Goal: Task Accomplishment & Management: Use online tool/utility

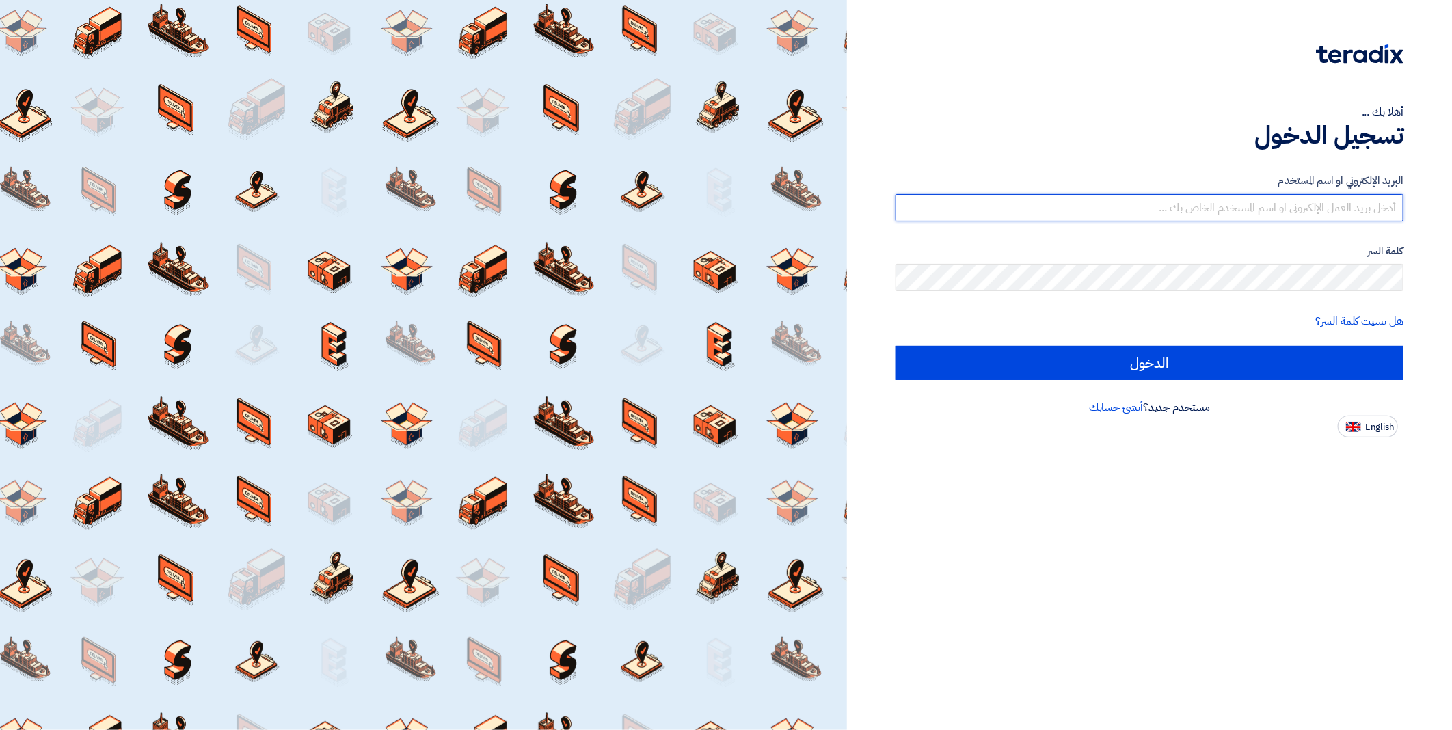
type input "[EMAIL_ADDRESS][DOMAIN_NAME]"
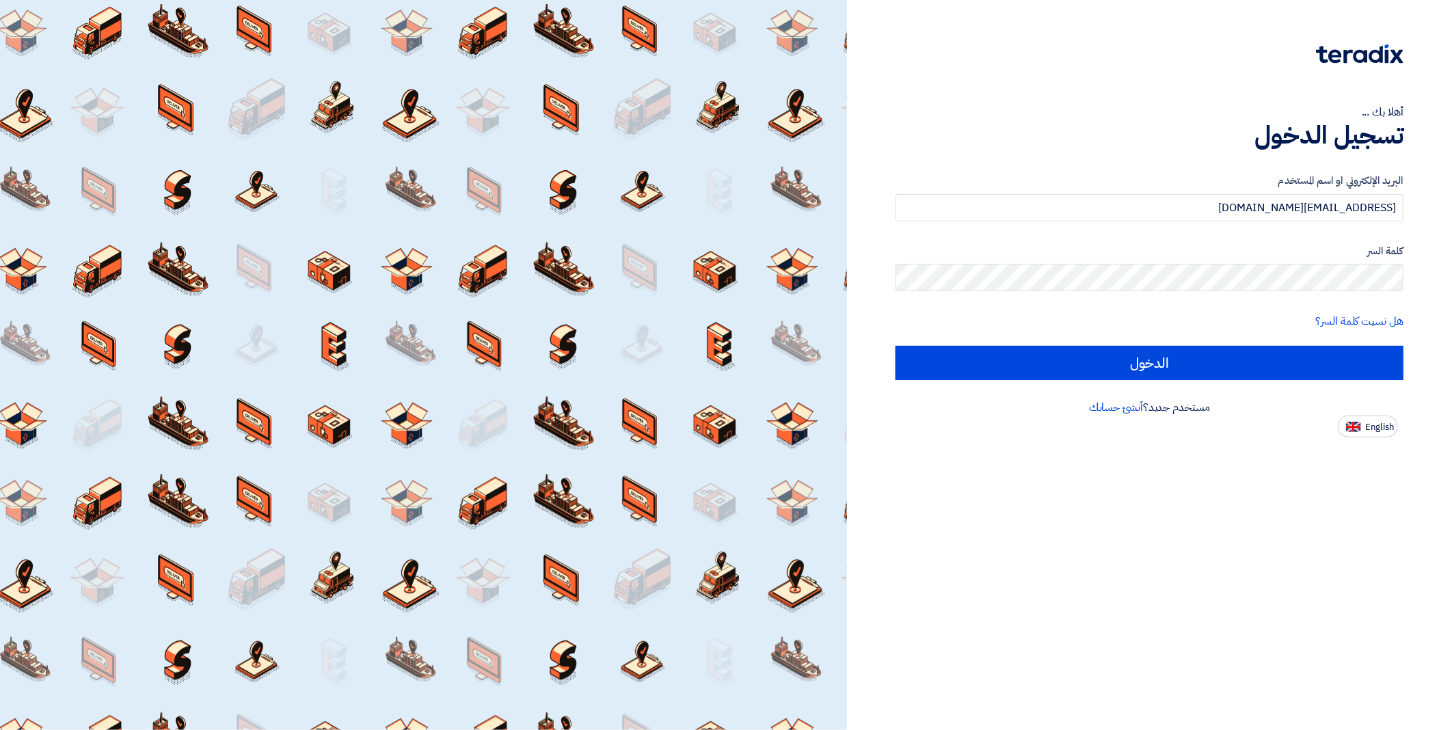
click at [1109, 342] on form "البريد الإلكتروني او اسم المستخدم [EMAIL_ADDRESS][DOMAIN_NAME] كلمة السر هل نسي…" at bounding box center [1150, 276] width 508 height 207
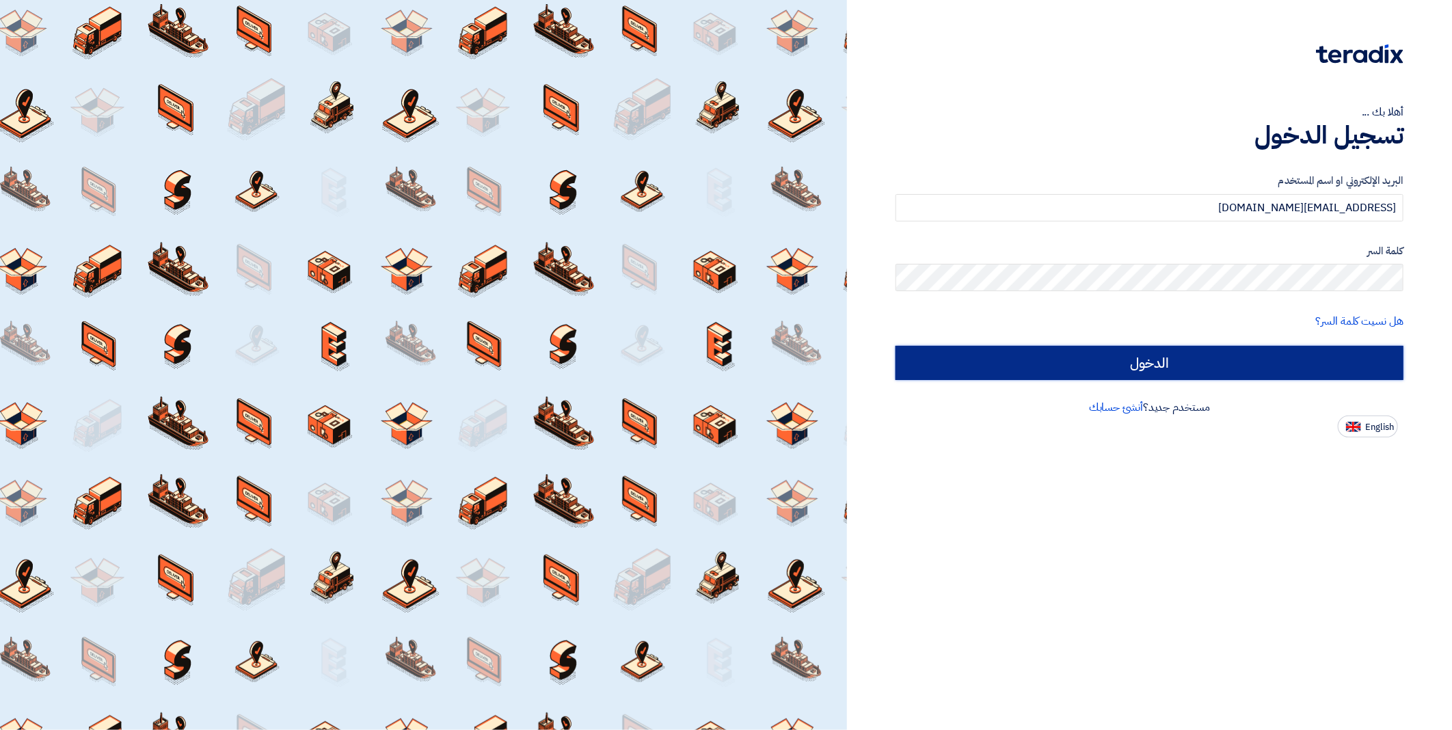
click at [1109, 356] on input "الدخول" at bounding box center [1150, 363] width 508 height 34
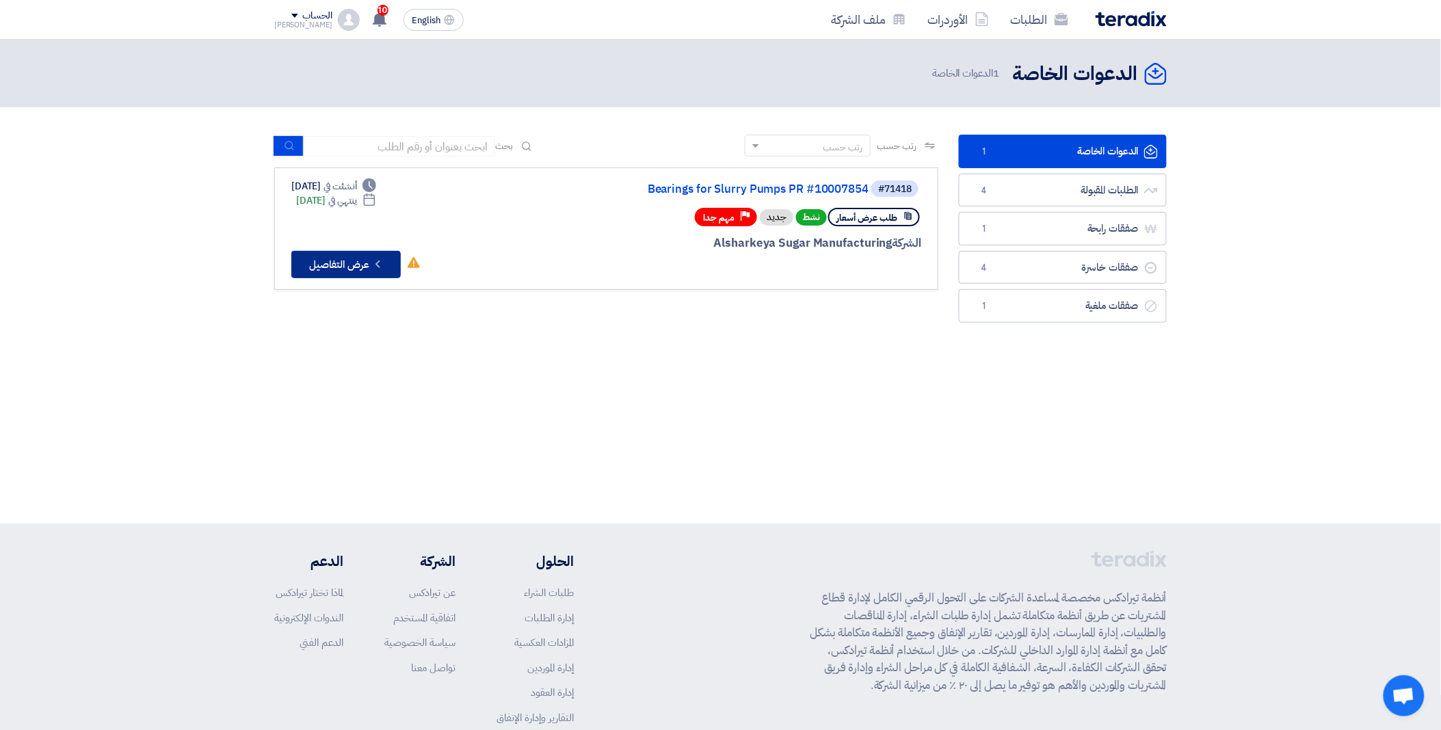
click at [360, 251] on button "Check details عرض التفاصيل" at bounding box center [345, 264] width 109 height 27
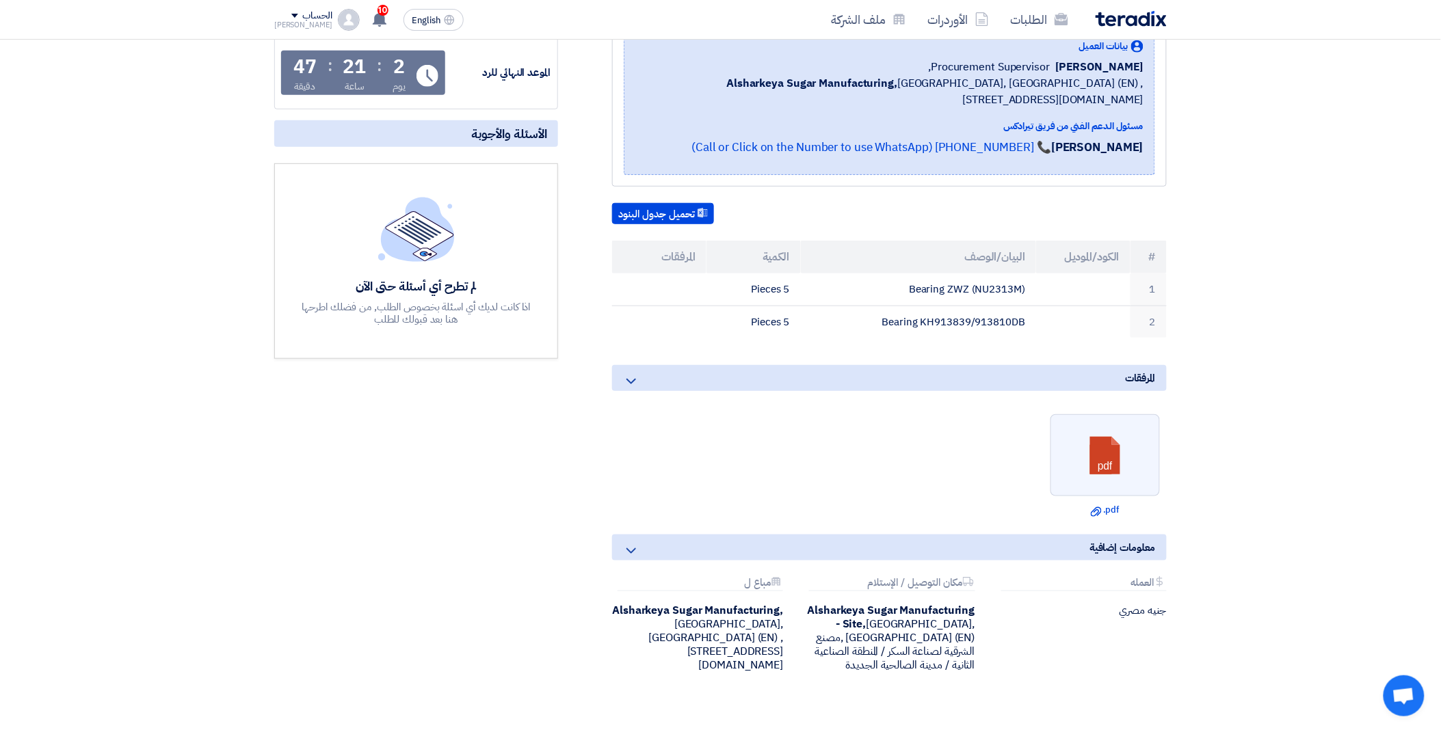
scroll to position [228, 0]
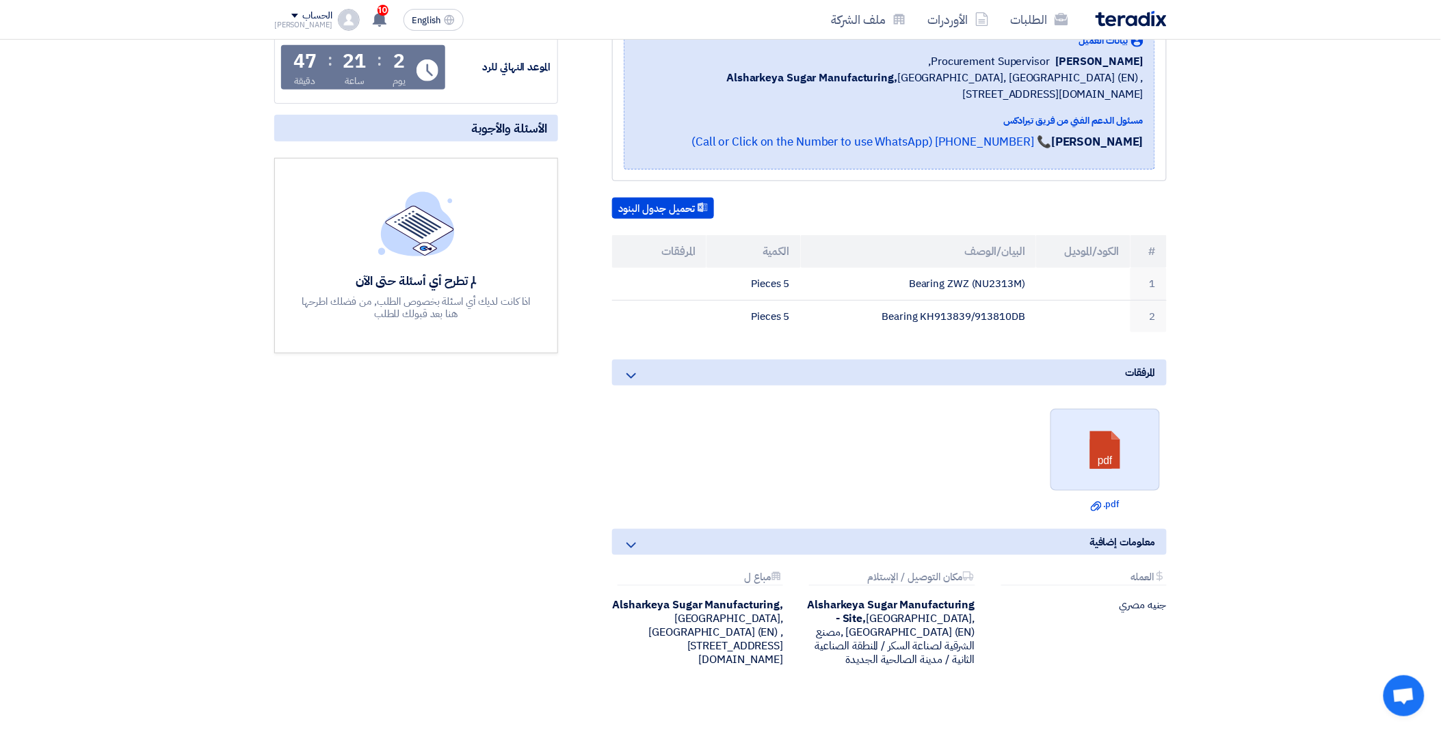
click at [1093, 457] on link at bounding box center [1105, 451] width 109 height 82
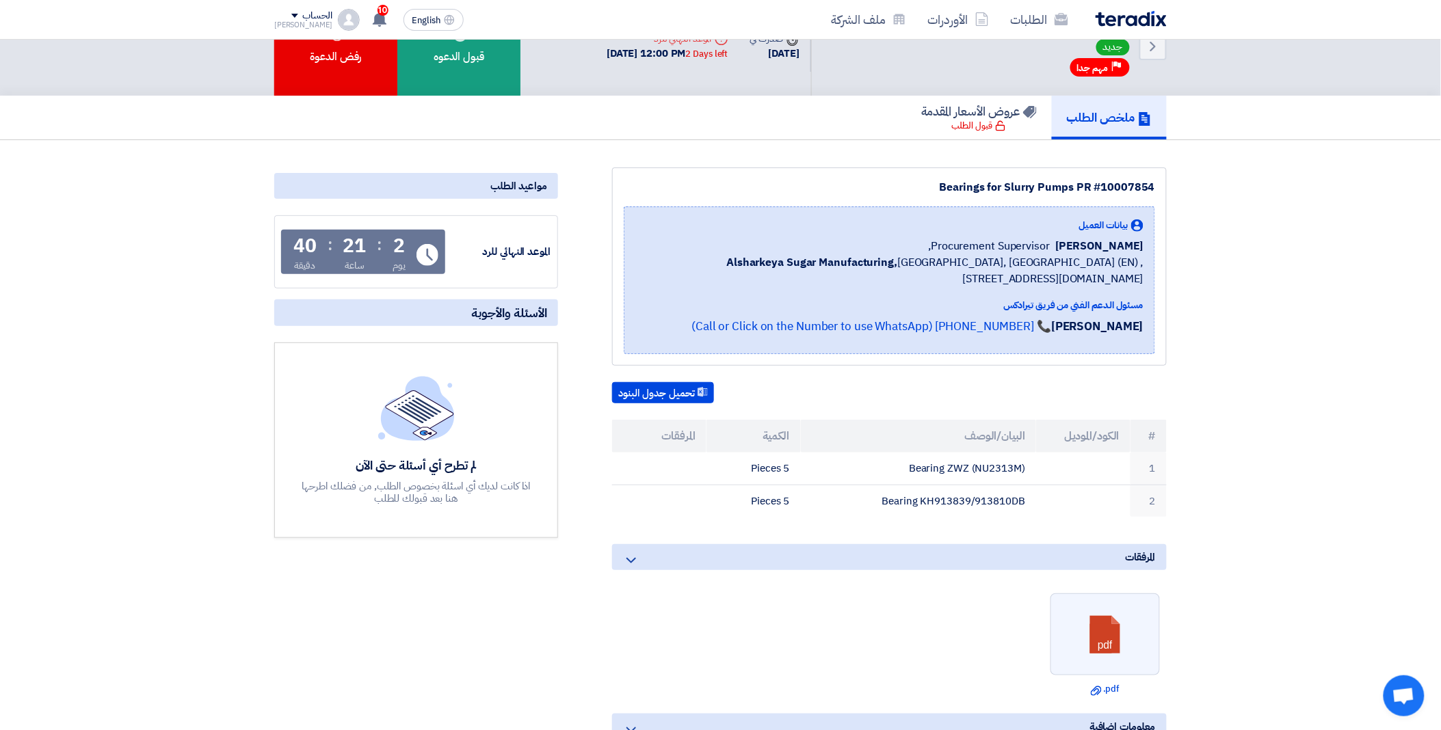
scroll to position [0, 0]
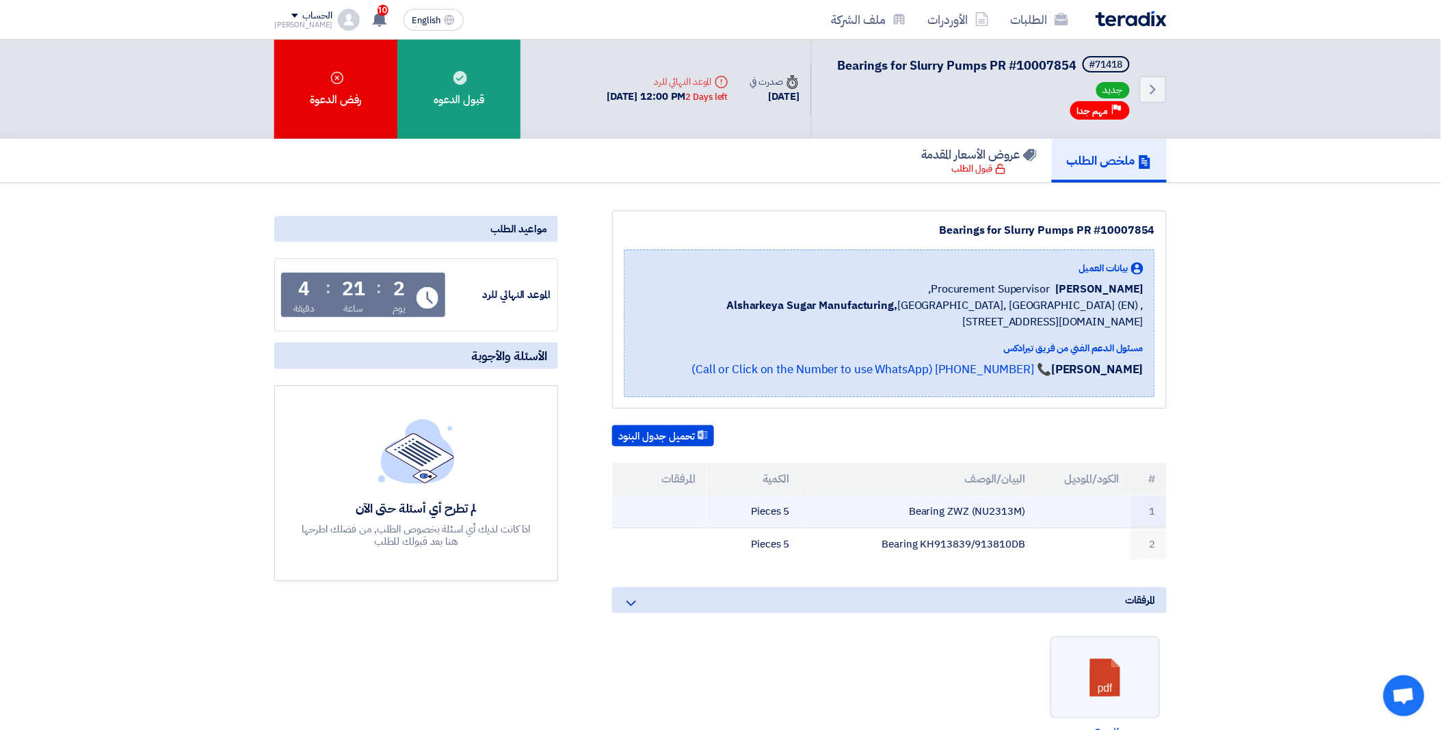
click at [1000, 511] on td "Bearing ZWZ (NU2313M)" at bounding box center [919, 512] width 236 height 32
copy td "NU2313M"
click at [812, 643] on ul "pdf Download file .pdf" at bounding box center [889, 688] width 555 height 116
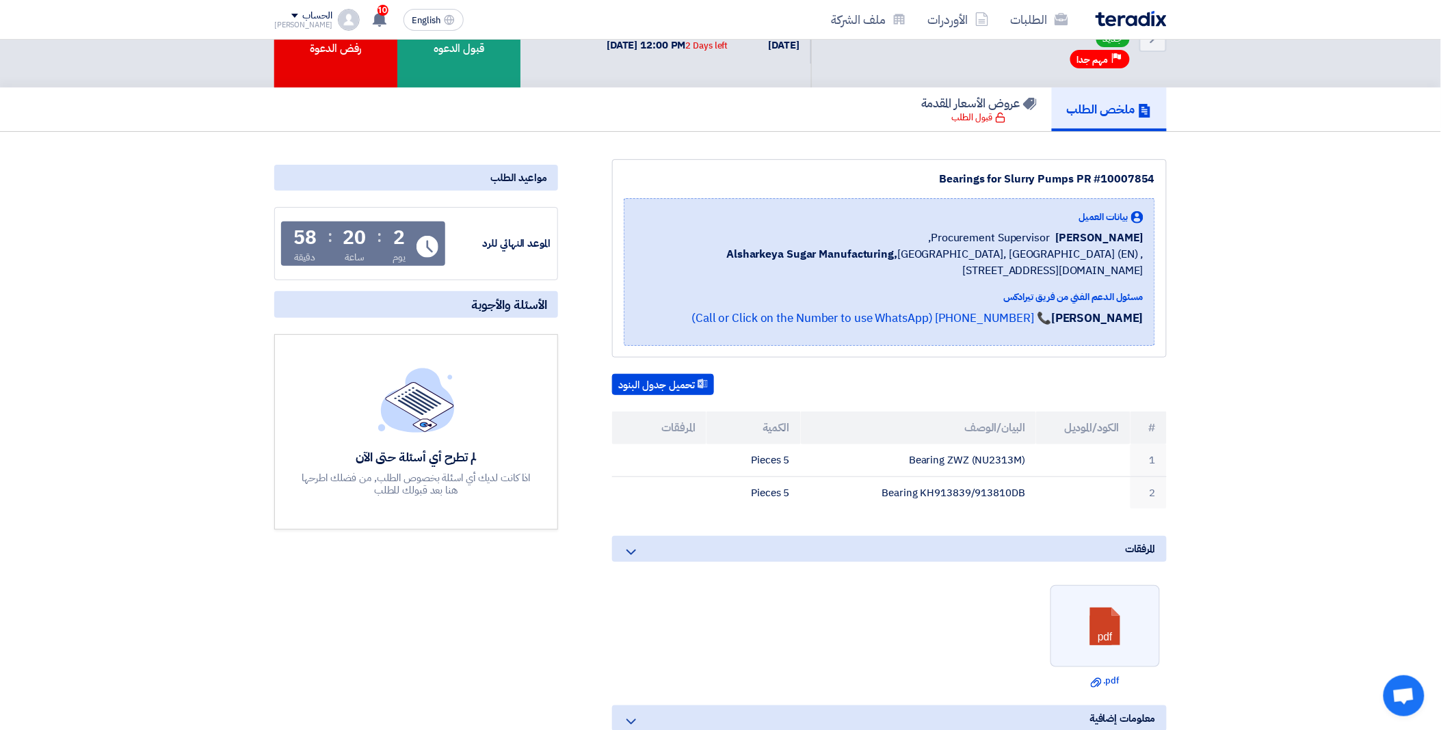
scroll to position [76, 0]
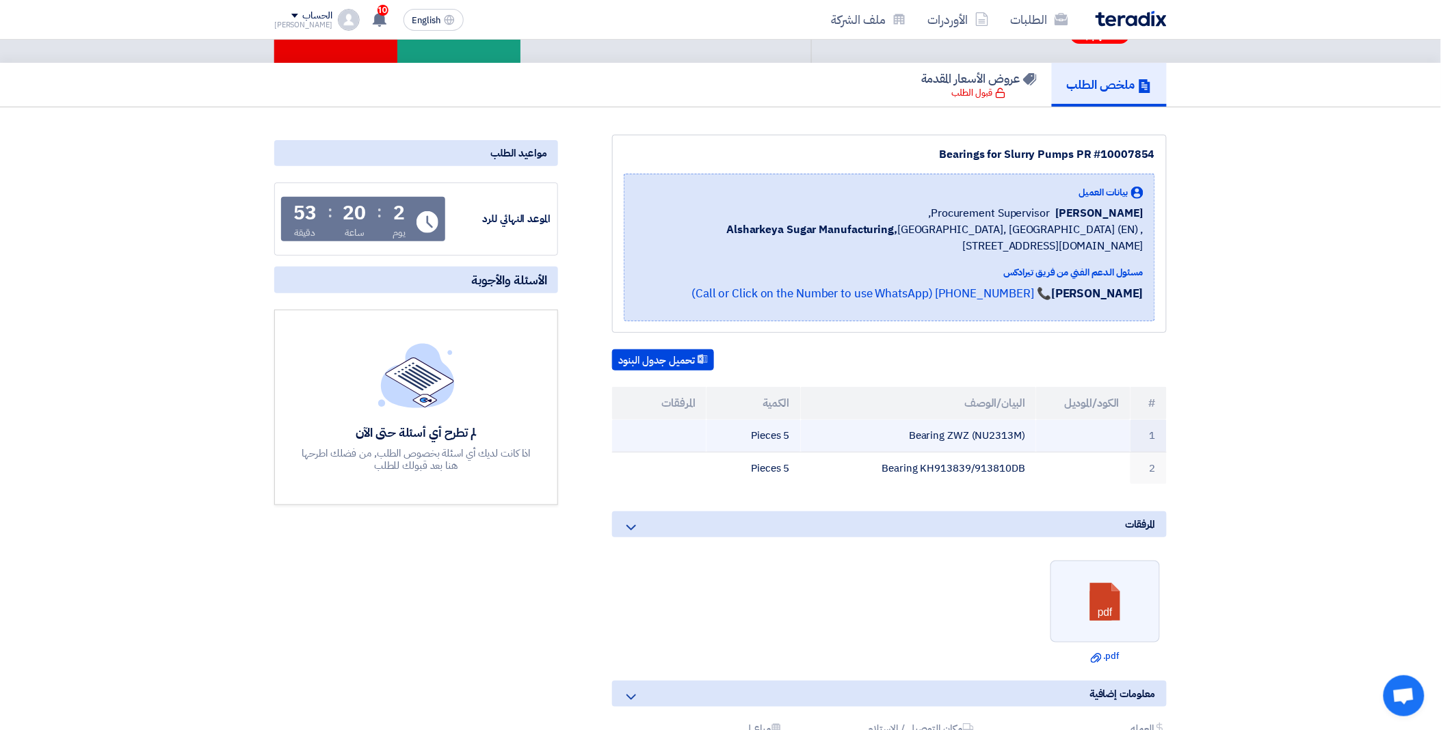
drag, startPoint x: 914, startPoint y: 433, endPoint x: 1035, endPoint y: 438, distance: 120.5
click at [1035, 438] on td "Bearing ZWZ (NU2313M)" at bounding box center [919, 436] width 236 height 32
click at [1002, 438] on td "Bearing ZWZ (NU2313M)" at bounding box center [919, 436] width 236 height 32
drag, startPoint x: 912, startPoint y: 431, endPoint x: 1033, endPoint y: 439, distance: 121.3
click at [1033, 439] on td "Bearing ZWZ (NU2313M)" at bounding box center [919, 436] width 236 height 32
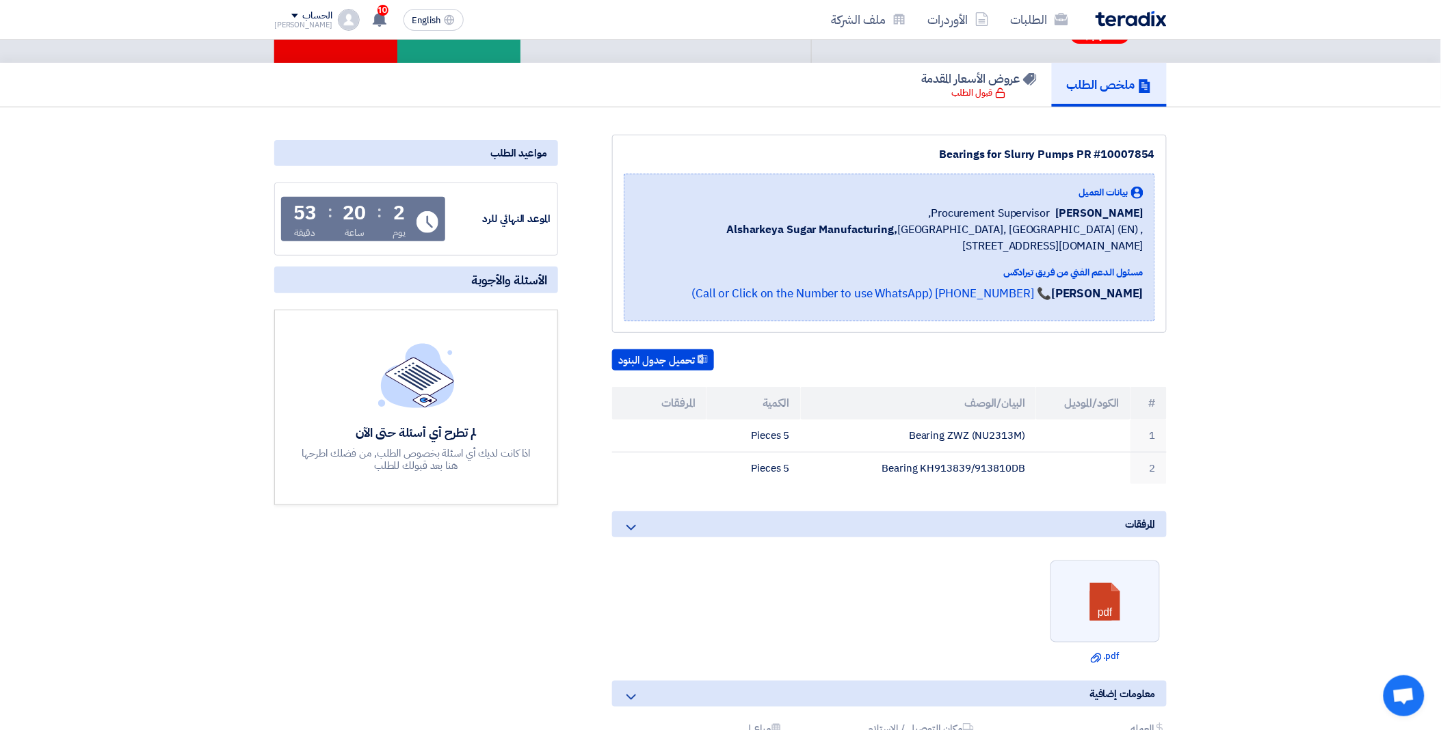
copy td "Bearing ZWZ (NU2313M)"
